Goal: Task Accomplishment & Management: Manage account settings

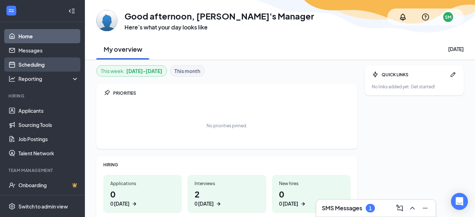
click at [27, 63] on link "Scheduling" at bounding box center [48, 64] width 61 height 14
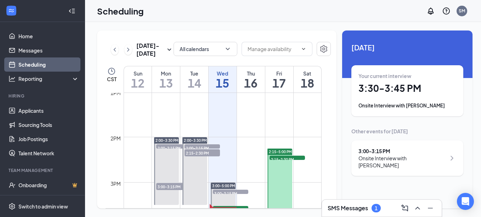
scroll to position [631, 0]
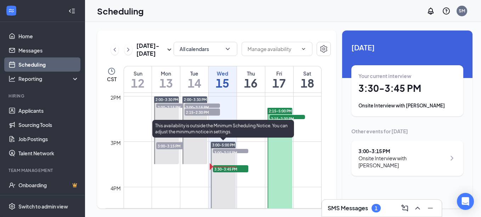
click at [228, 168] on span "3:30-3:45 PM" at bounding box center [230, 168] width 35 height 7
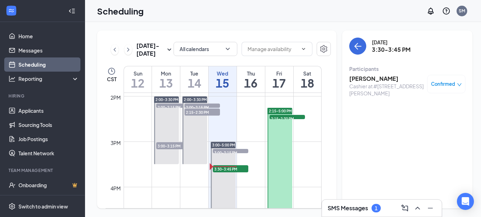
click at [360, 79] on h3 "[PERSON_NAME]" at bounding box center [386, 79] width 74 height 8
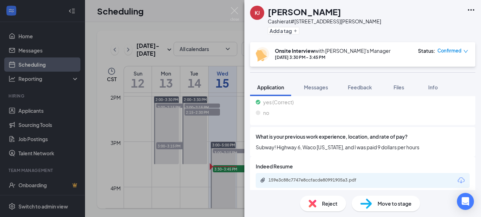
scroll to position [125, 0]
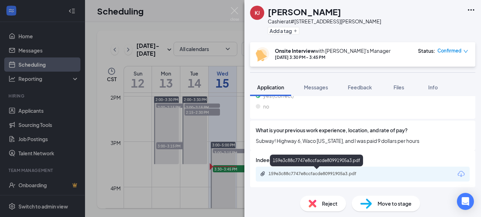
click at [306, 171] on div "159e3c88c7747e8ccfacde80991905a3.pdf" at bounding box center [317, 174] width 99 height 6
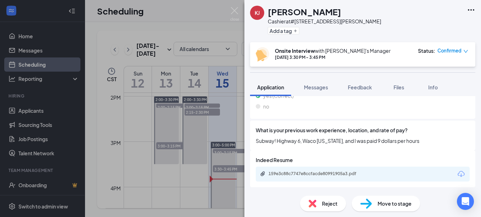
scroll to position [122, 0]
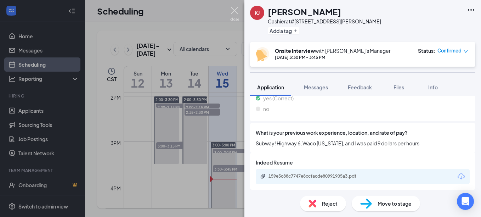
click at [234, 9] on img at bounding box center [234, 14] width 9 height 14
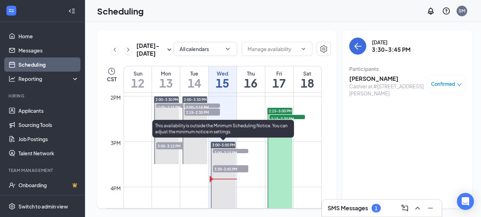
click at [238, 151] on span "3:00-3:15 PM" at bounding box center [230, 152] width 35 height 7
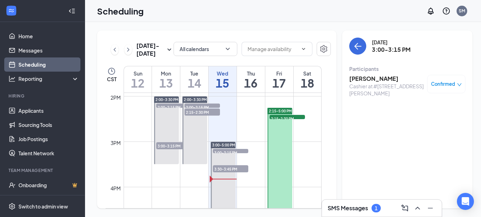
click at [30, 65] on link "Scheduling" at bounding box center [48, 64] width 61 height 14
